Goal: Task Accomplishment & Management: Use online tool/utility

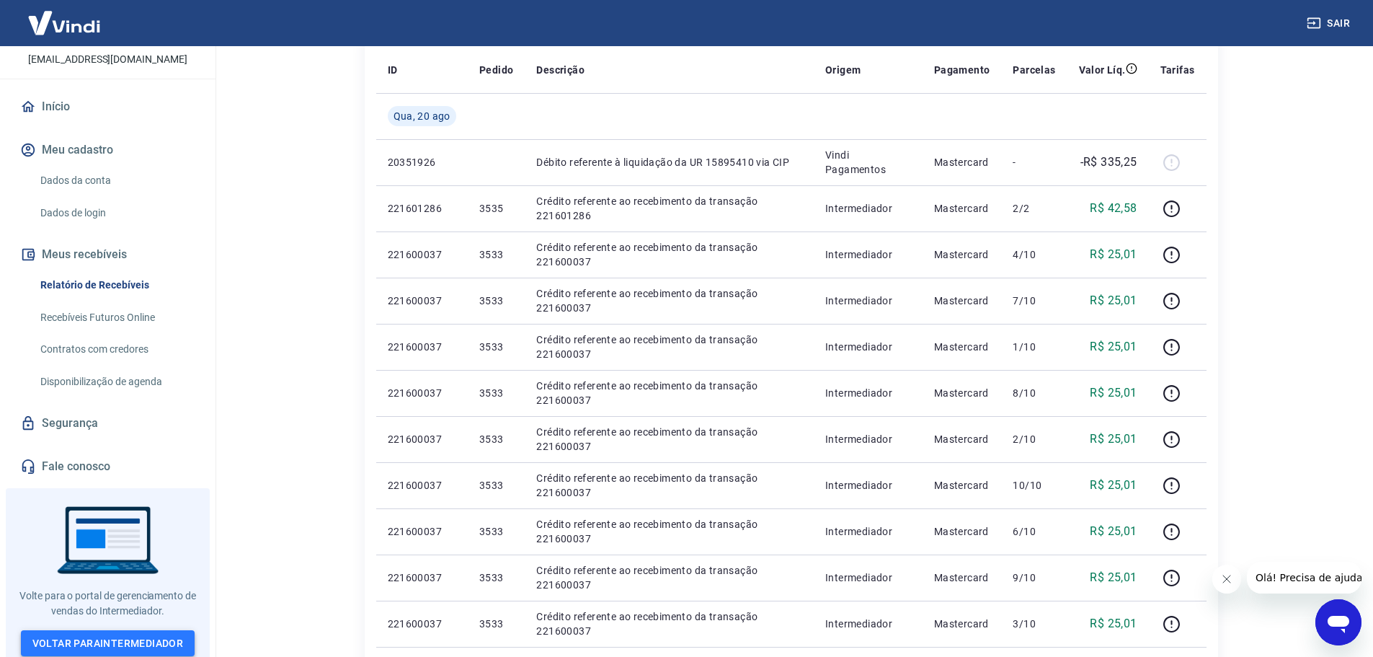
scroll to position [216, 0]
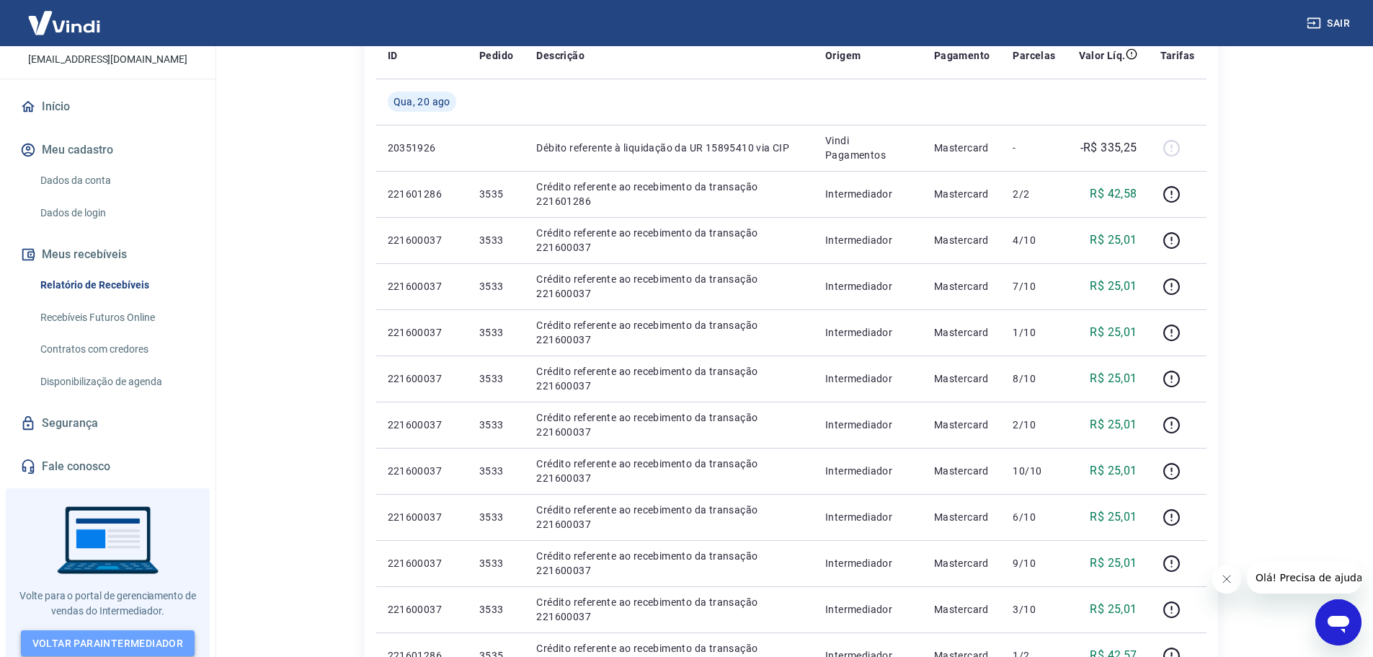
click at [102, 639] on link "Voltar para Intermediador" at bounding box center [108, 643] width 174 height 27
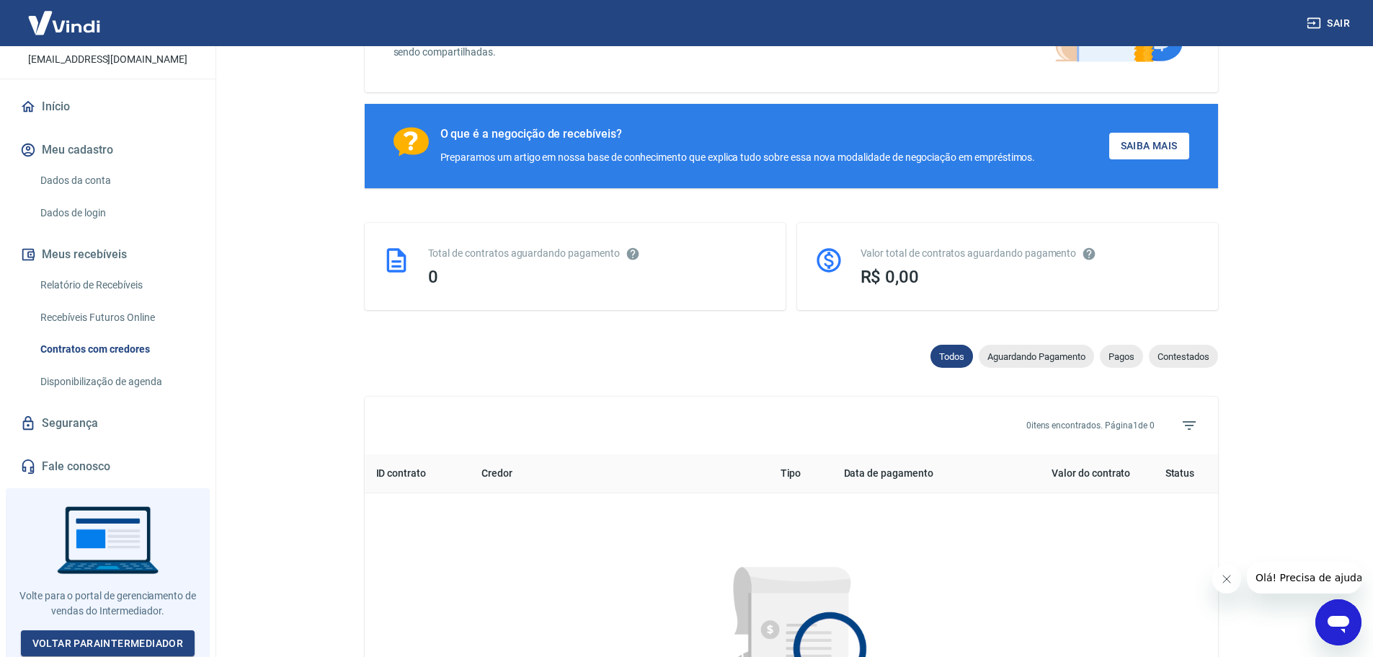
scroll to position [216, 0]
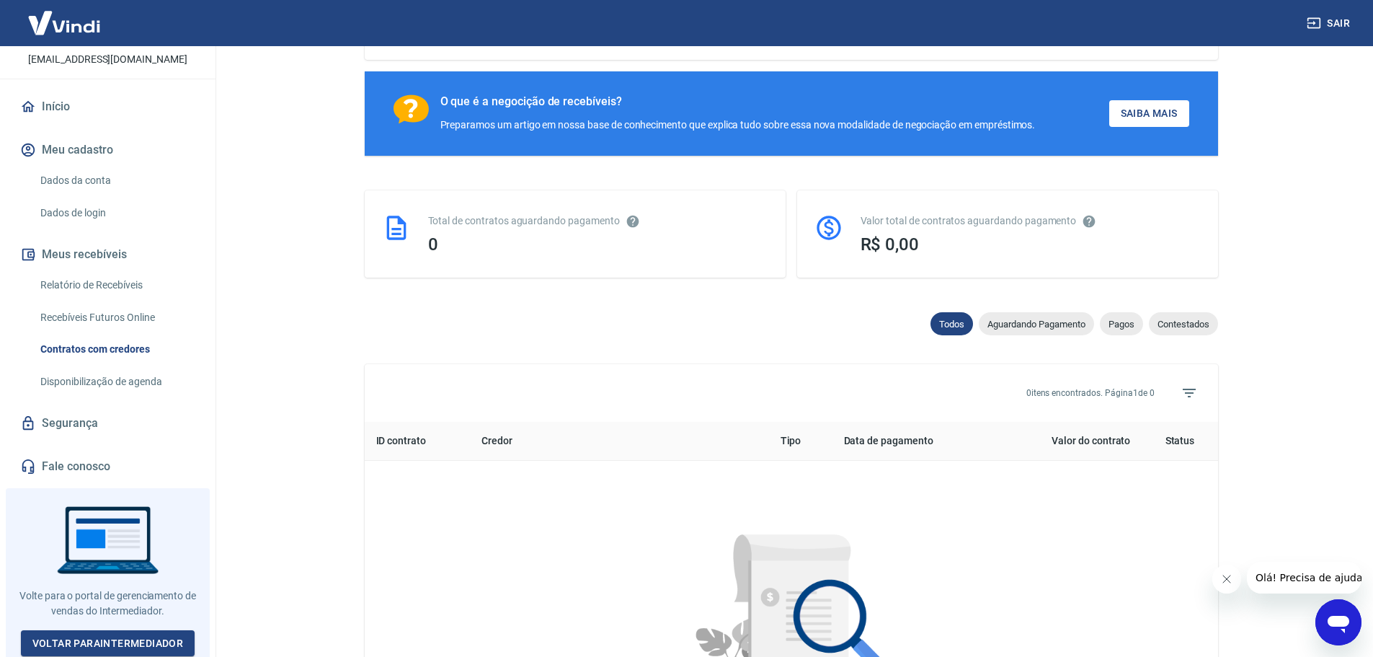
click at [104, 313] on link "Recebíveis Futuros Online" at bounding box center [117, 318] width 164 height 30
